Goal: Task Accomplishment & Management: Use online tool/utility

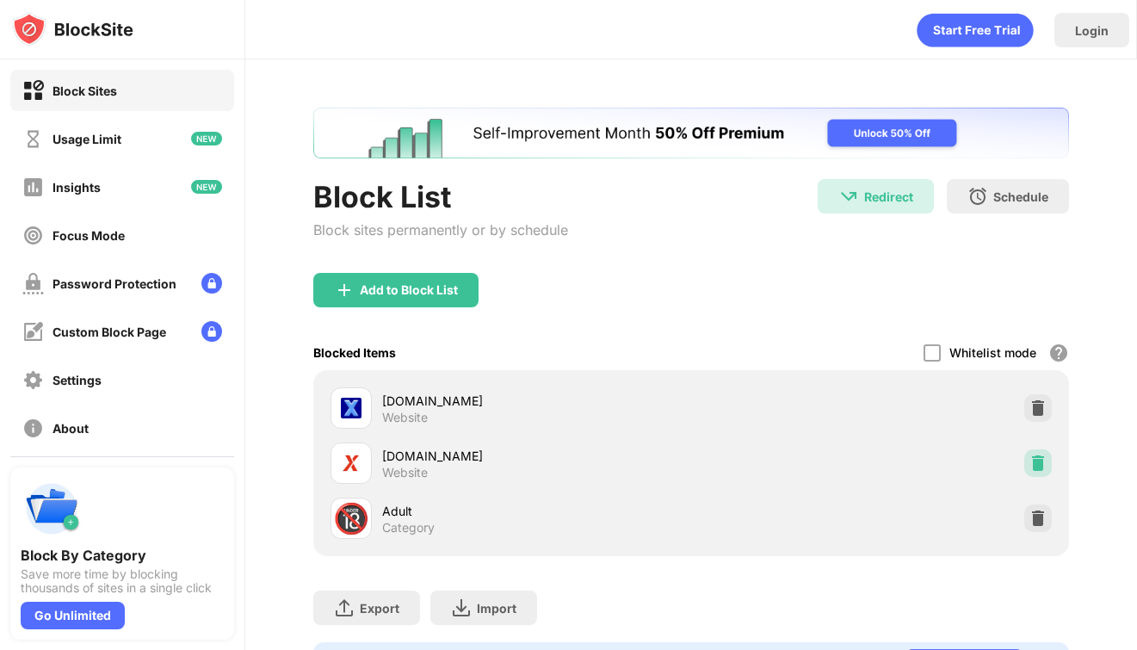
click at [1031, 457] on img at bounding box center [1038, 463] width 17 height 17
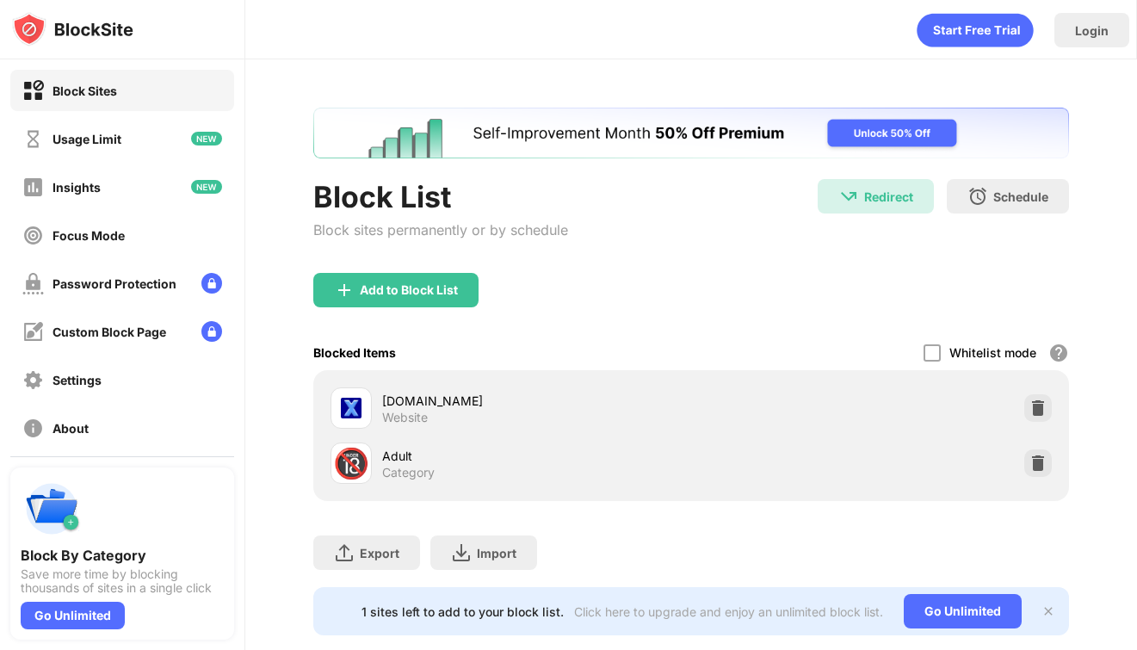
click at [1031, 457] on img at bounding box center [1038, 463] width 17 height 17
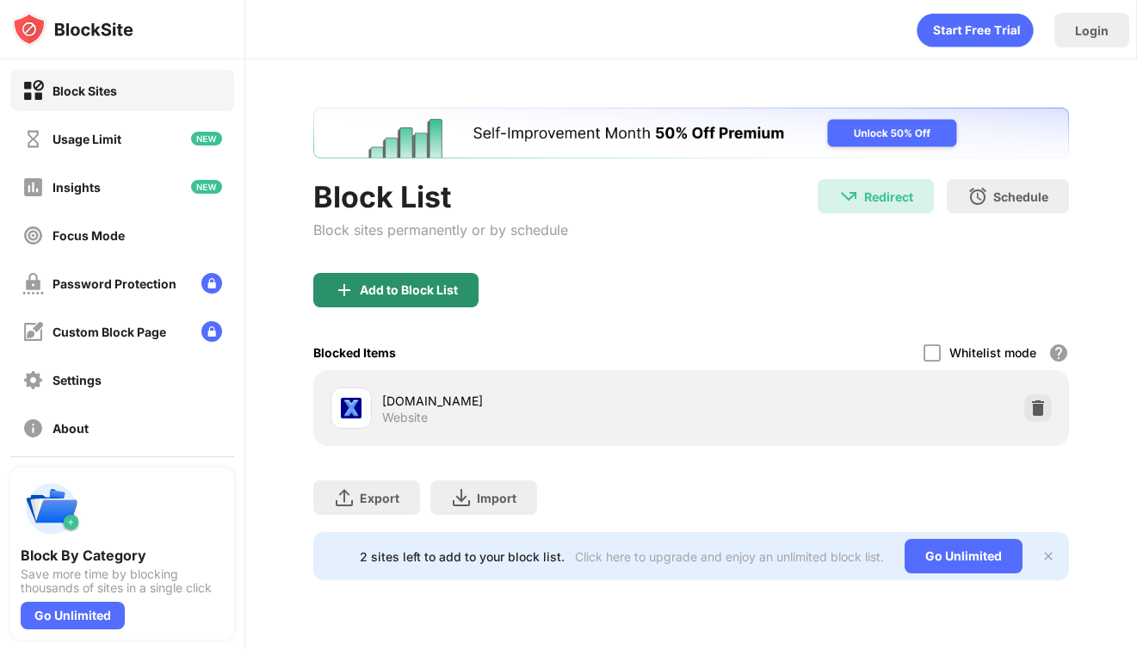
click at [452, 288] on div "Add to Block List" at bounding box center [409, 290] width 98 height 14
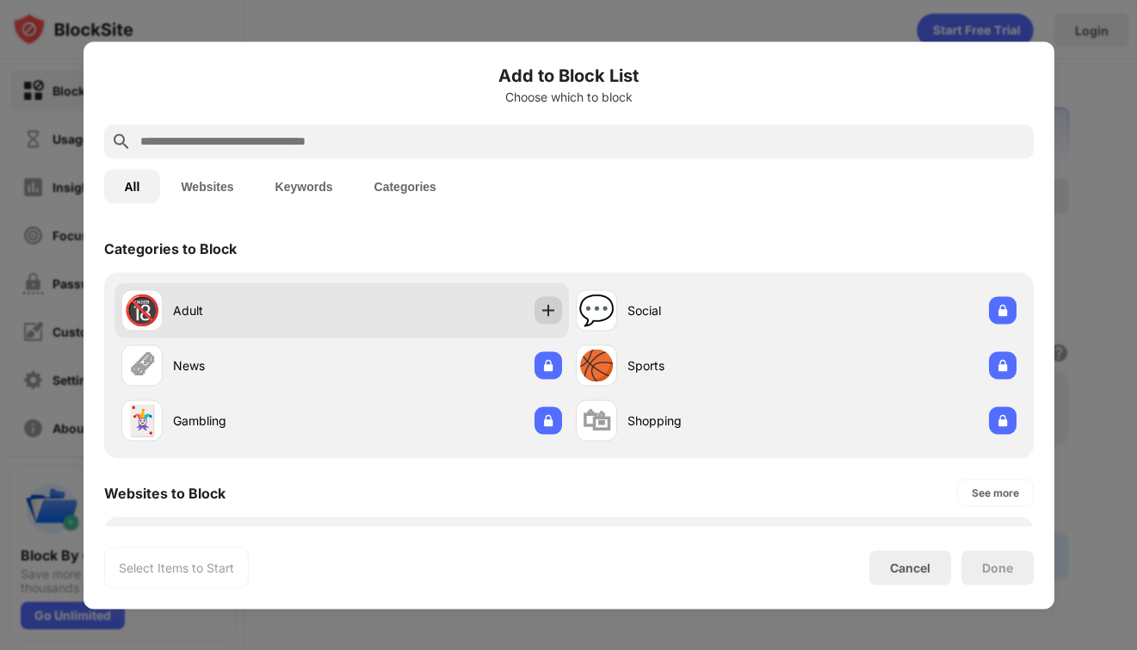
click at [548, 303] on img at bounding box center [548, 309] width 17 height 17
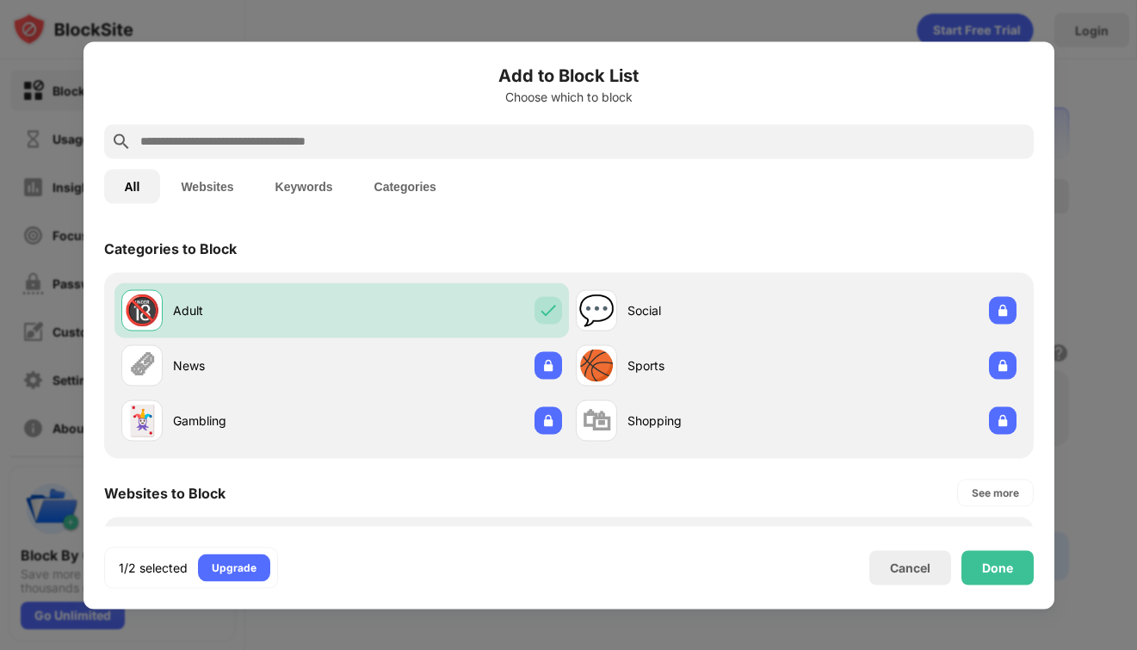
click at [429, 139] on input "text" at bounding box center [583, 141] width 888 height 21
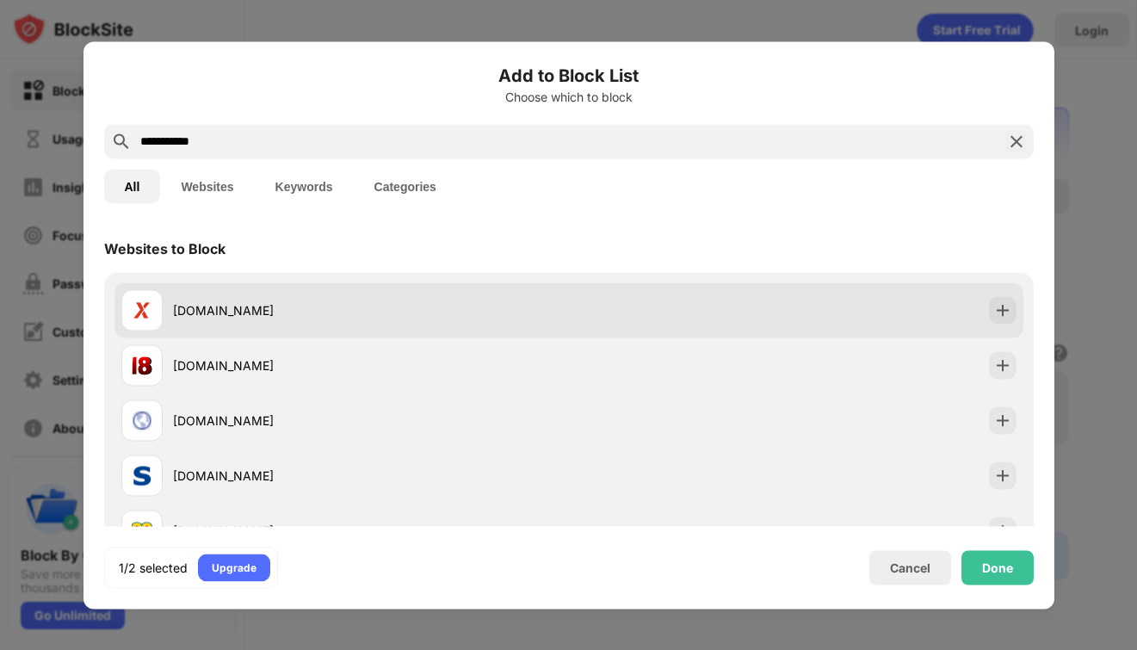
type input "**********"
click at [263, 305] on div "[DOMAIN_NAME]" at bounding box center [371, 310] width 396 height 18
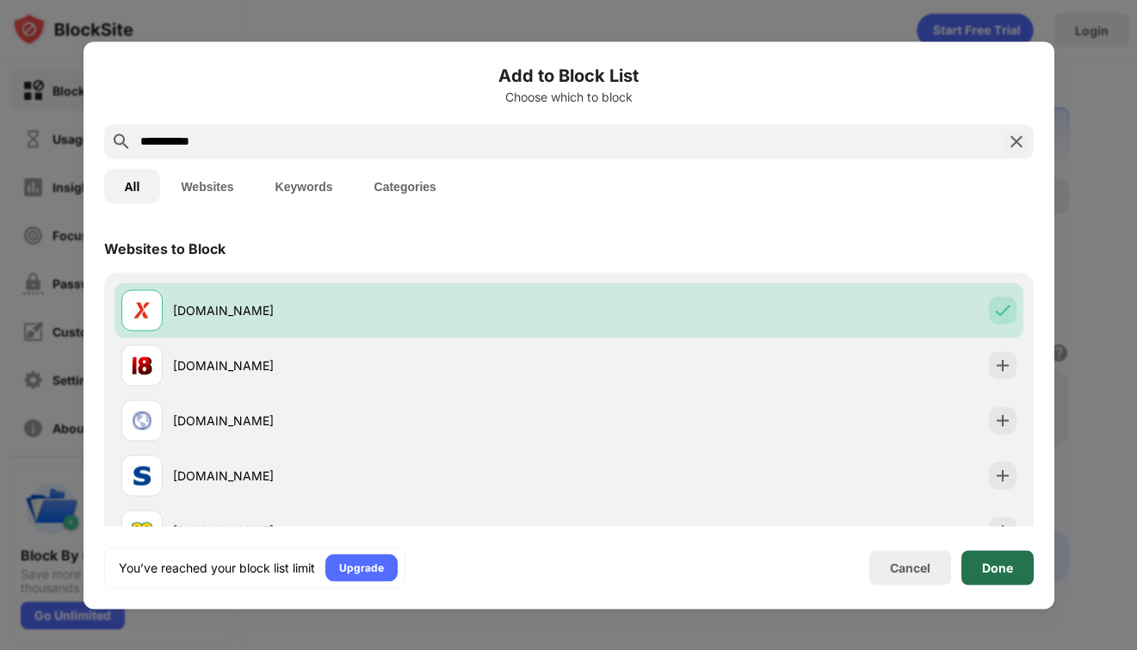
click at [992, 566] on div "Done" at bounding box center [997, 567] width 31 height 14
